Goal: Task Accomplishment & Management: Manage account settings

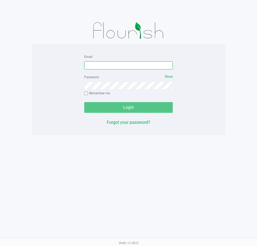
click at [113, 64] on input "Email" at bounding box center [128, 65] width 88 height 8
type input "[EMAIL_ADDRESS][DOMAIN_NAME]"
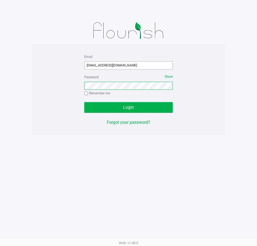
click at [84, 102] on button "Login" at bounding box center [128, 107] width 88 height 11
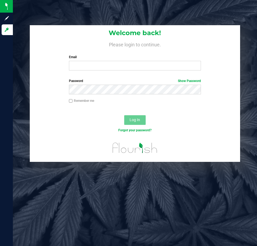
click at [173, 61] on div "Email Required Please format your email correctly." at bounding box center [135, 63] width 140 height 16
click at [173, 63] on input "Email" at bounding box center [135, 66] width 132 height 10
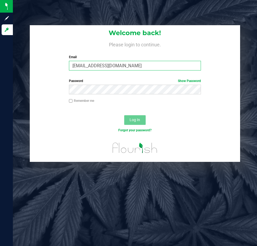
type input "[EMAIL_ADDRESS][DOMAIN_NAME]"
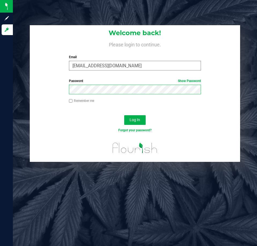
click at [124, 115] on button "Log In" at bounding box center [134, 120] width 21 height 10
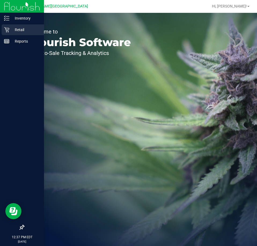
click at [7, 27] on div "Retail" at bounding box center [23, 29] width 42 height 11
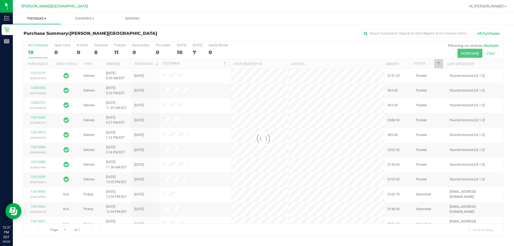
click at [50, 15] on uib-tab-heading "Purchases Summary of purchases Fulfillment All purchases" at bounding box center [37, 18] width 48 height 11
click at [47, 17] on span "Purchases" at bounding box center [37, 18] width 48 height 5
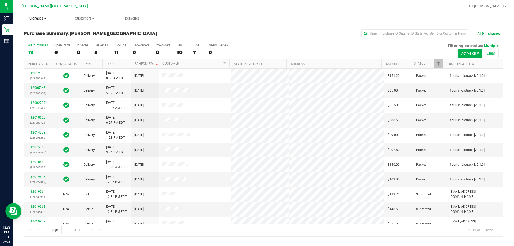
click at [44, 22] on uib-tab-heading "Purchases Summary of purchases Fulfillment All purchases" at bounding box center [37, 18] width 48 height 11
click at [34, 41] on span "Fulfillment" at bounding box center [29, 38] width 33 height 5
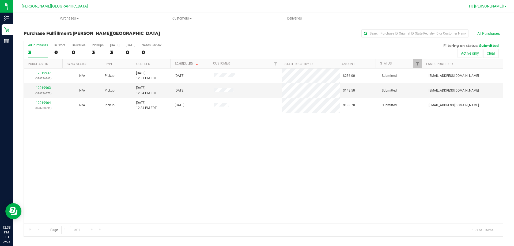
click at [256, 7] on span "Hi, Estelle!" at bounding box center [486, 6] width 35 height 4
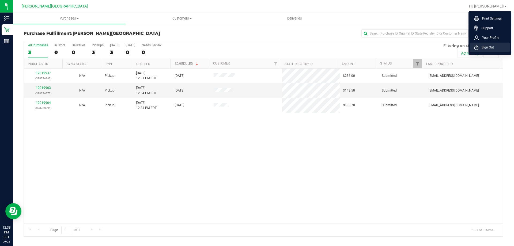
click at [256, 45] on span "Sign Out" at bounding box center [487, 47] width 16 height 5
